Goal: Task Accomplishment & Management: Complete application form

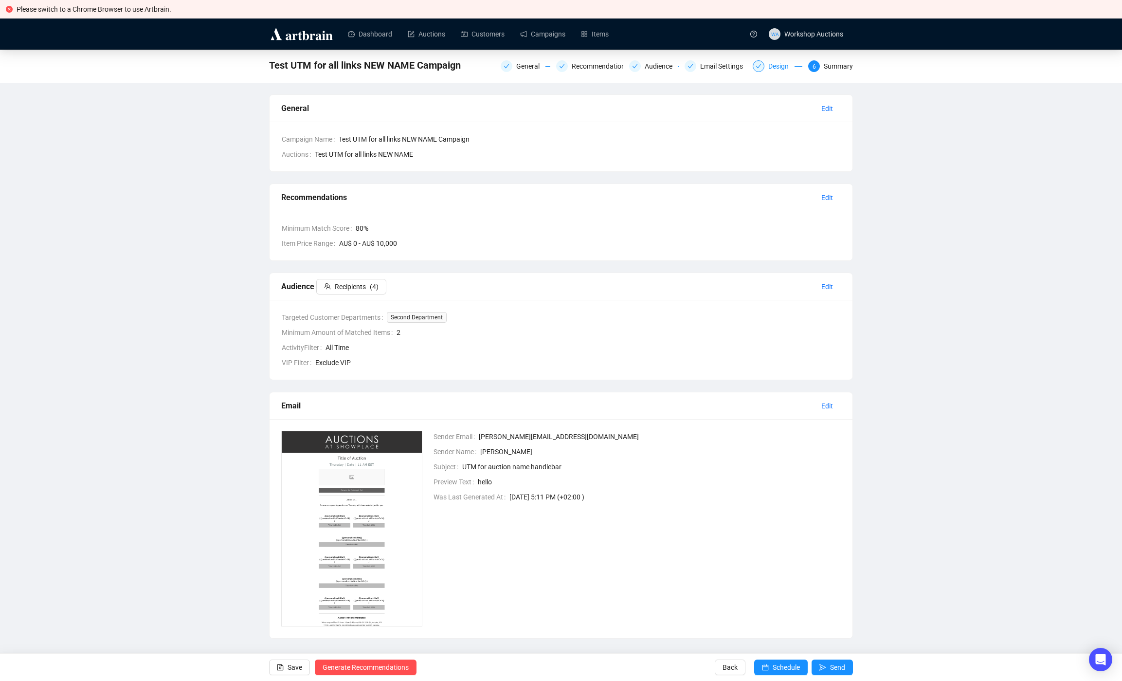
click at [784, 65] on div "Design" at bounding box center [781, 66] width 26 height 12
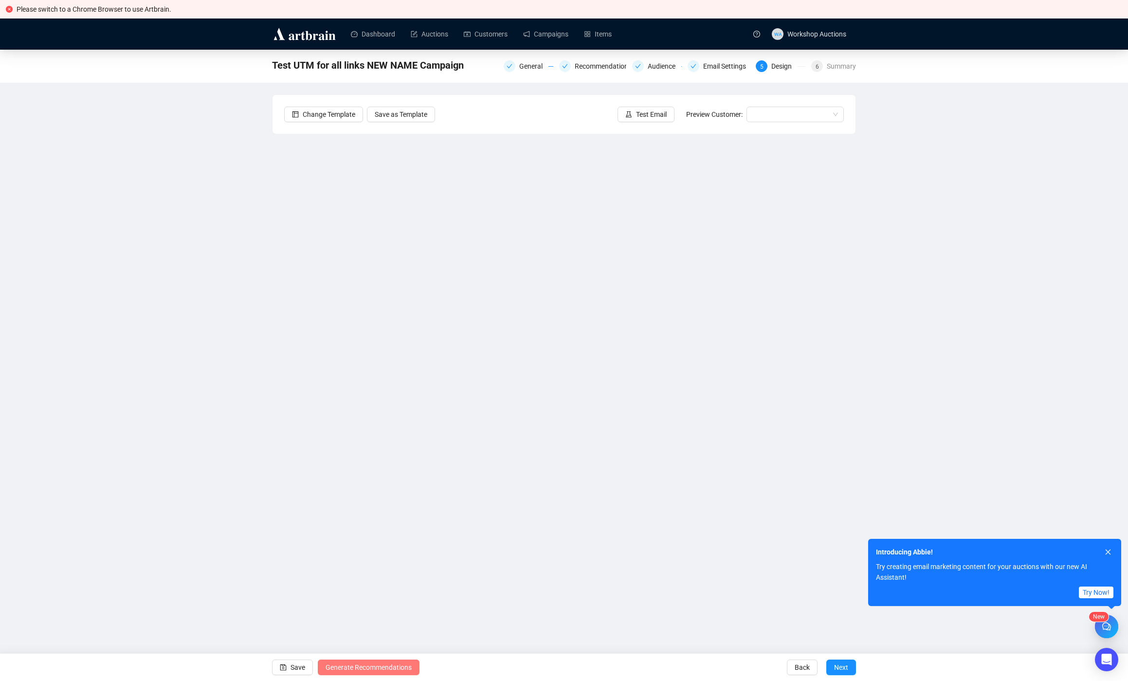
click at [386, 673] on span "Generate Recommendations" at bounding box center [369, 667] width 86 height 27
click at [80, 322] on div "Test UTM for all links NEW NAME Campaign General Recommendations Audience Email…" at bounding box center [564, 303] width 1128 height 507
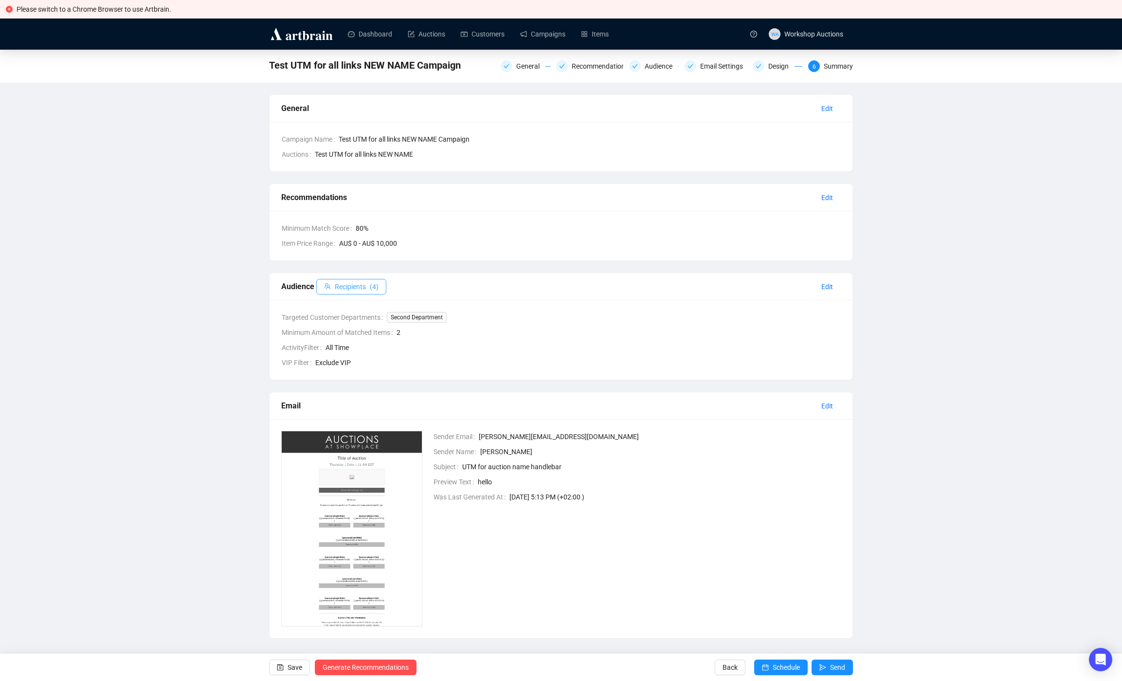
click at [358, 286] on span "Recipients" at bounding box center [350, 286] width 31 height 11
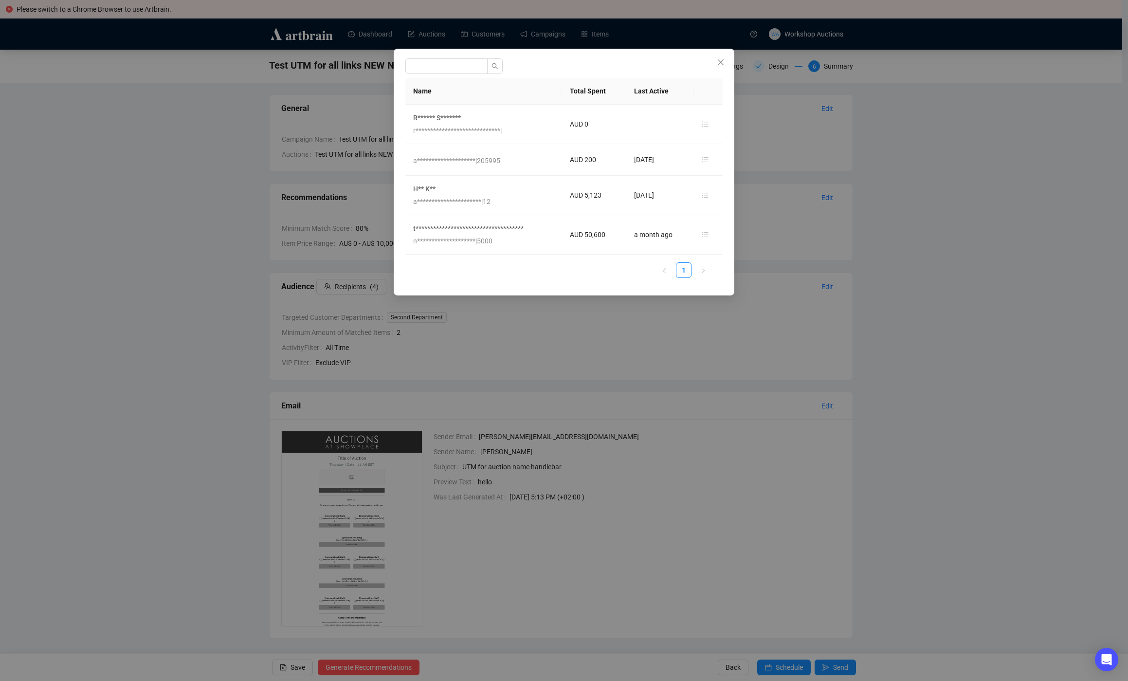
click at [175, 206] on div "**********" at bounding box center [564, 340] width 1128 height 681
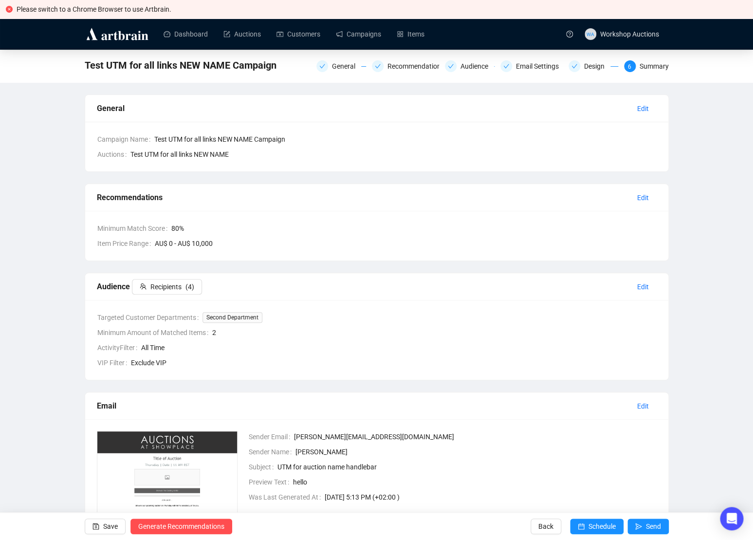
click at [724, 341] on div "Test UTM for all links NEW NAME Campaign General Recommendations Audience Email…" at bounding box center [376, 344] width 753 height 589
click at [643, 527] on button "Send" at bounding box center [647, 526] width 41 height 16
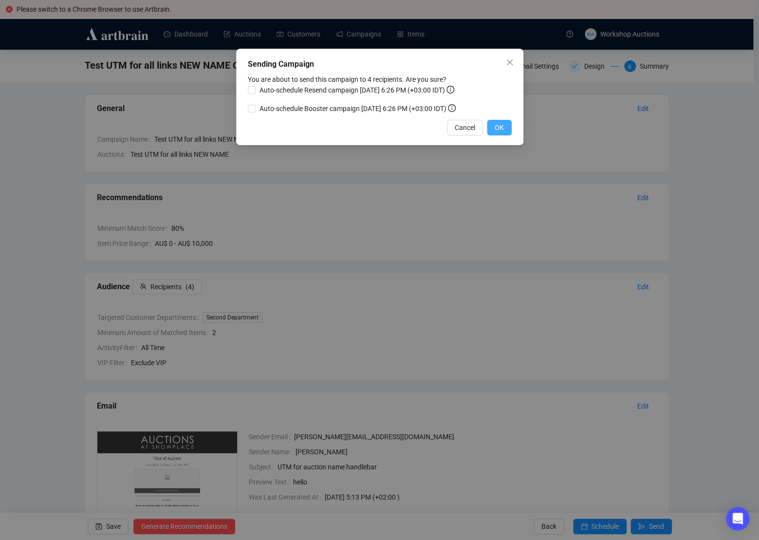
click at [503, 133] on span "OK" at bounding box center [498, 127] width 9 height 11
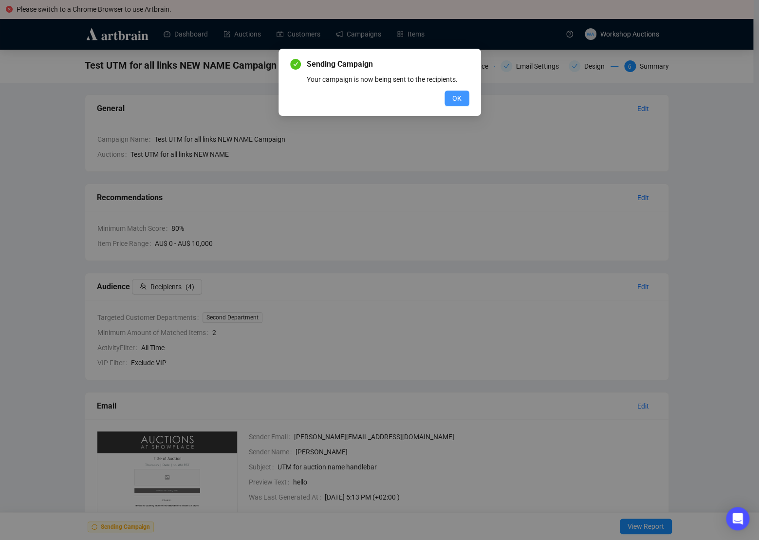
click at [455, 99] on span "OK" at bounding box center [456, 98] width 9 height 11
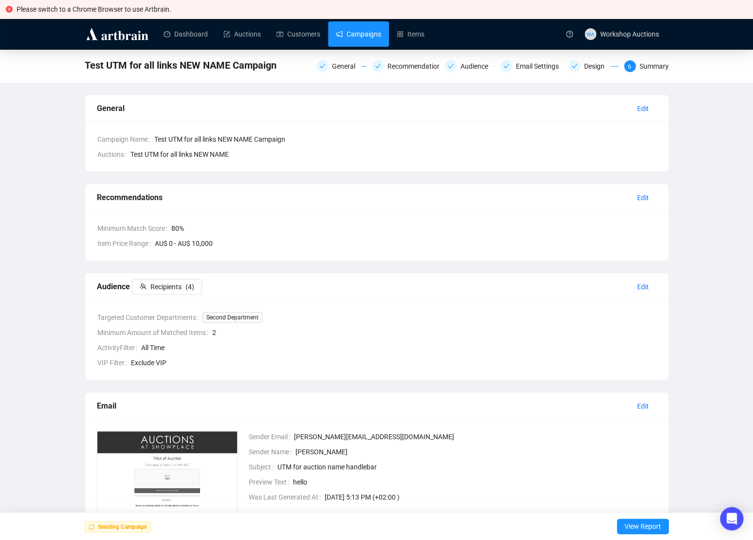
click at [372, 39] on link "Campaigns" at bounding box center [358, 33] width 45 height 25
